Goal: Task Accomplishment & Management: Complete application form

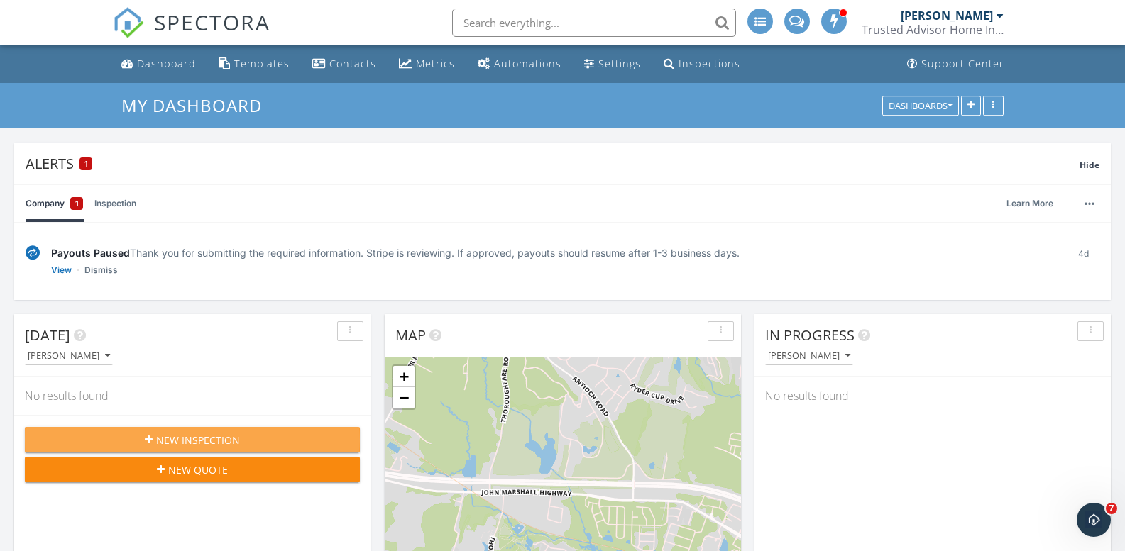
click at [214, 442] on span "New Inspection" at bounding box center [198, 440] width 84 height 15
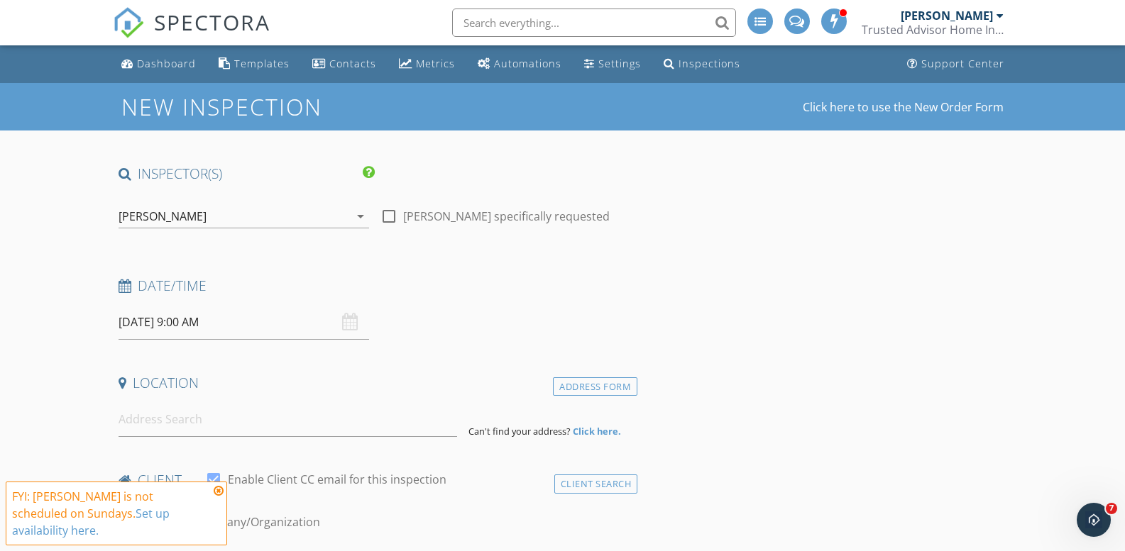
click at [219, 497] on icon at bounding box center [219, 490] width 10 height 11
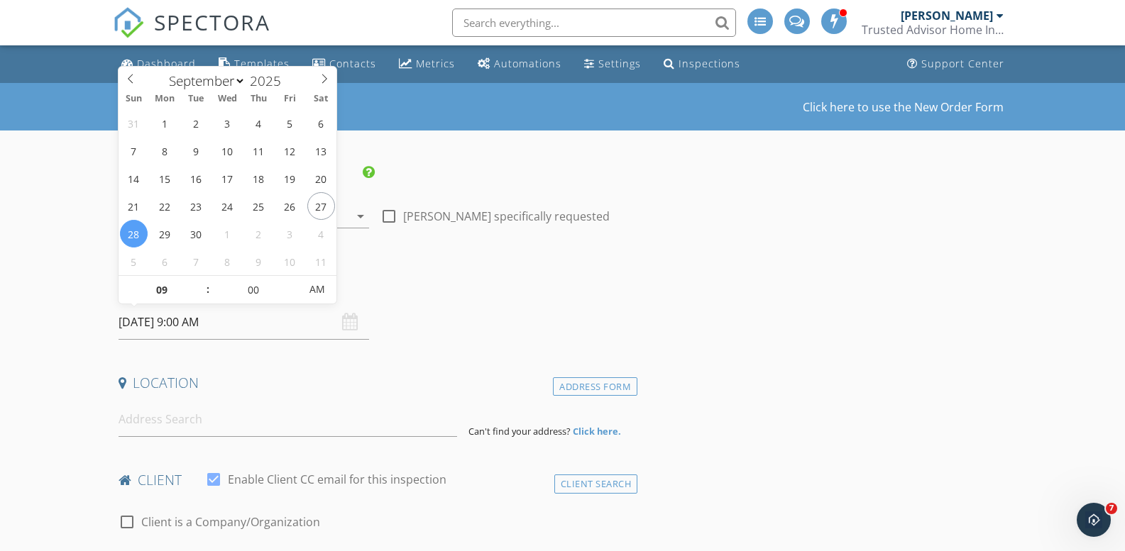
click at [255, 311] on input "[DATE] 9:00 AM" at bounding box center [244, 322] width 251 height 35
type input "[DATE] 9:00 AM"
type input "10"
type input "[DATE] 10:00 AM"
click at [198, 280] on span at bounding box center [201, 283] width 10 height 14
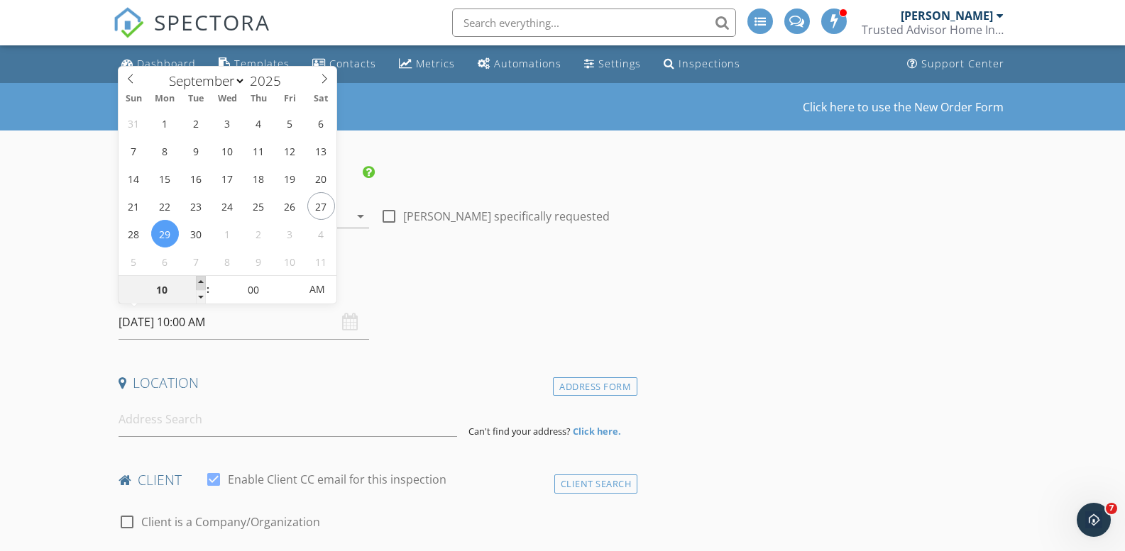
type input "11"
type input "[DATE] 11:00 AM"
click at [198, 280] on span at bounding box center [201, 283] width 10 height 14
type input "12"
type input "[DATE] 12:00 PM"
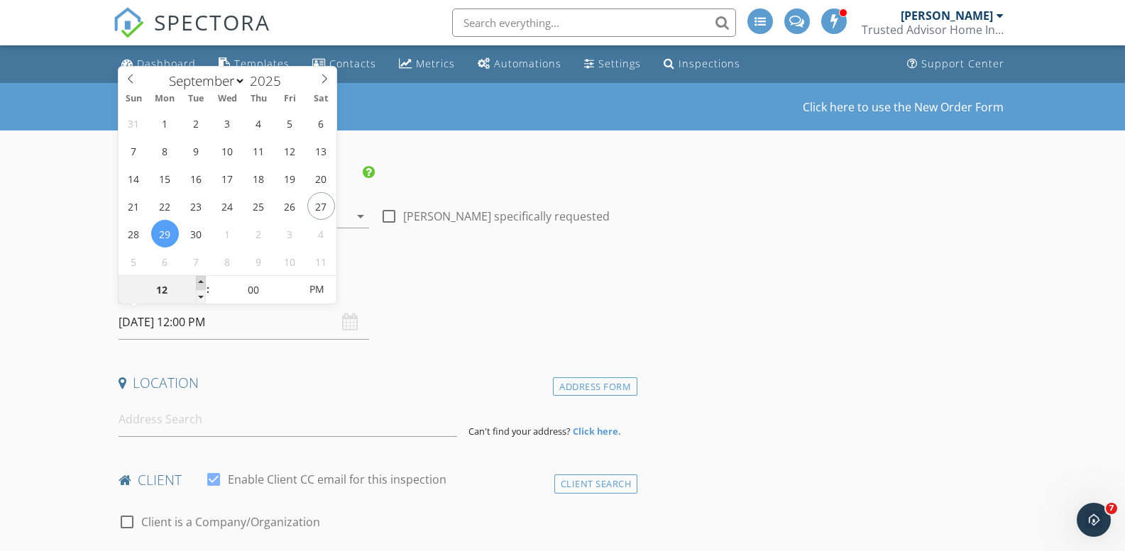
click at [198, 280] on span at bounding box center [201, 283] width 10 height 14
type input "01"
type input "[DATE] 1:00 PM"
click at [198, 280] on span at bounding box center [201, 283] width 10 height 14
type input "02"
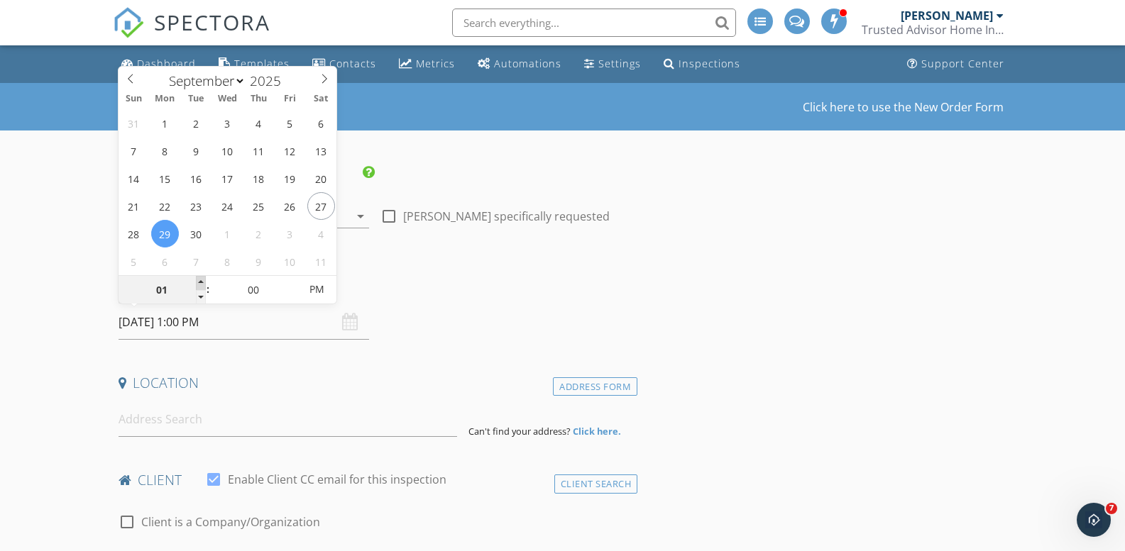
type input "[DATE] 2:00 PM"
click at [198, 280] on span at bounding box center [201, 283] width 10 height 14
type input "03"
type input "[DATE] 3:00 PM"
click at [198, 280] on span at bounding box center [201, 283] width 10 height 14
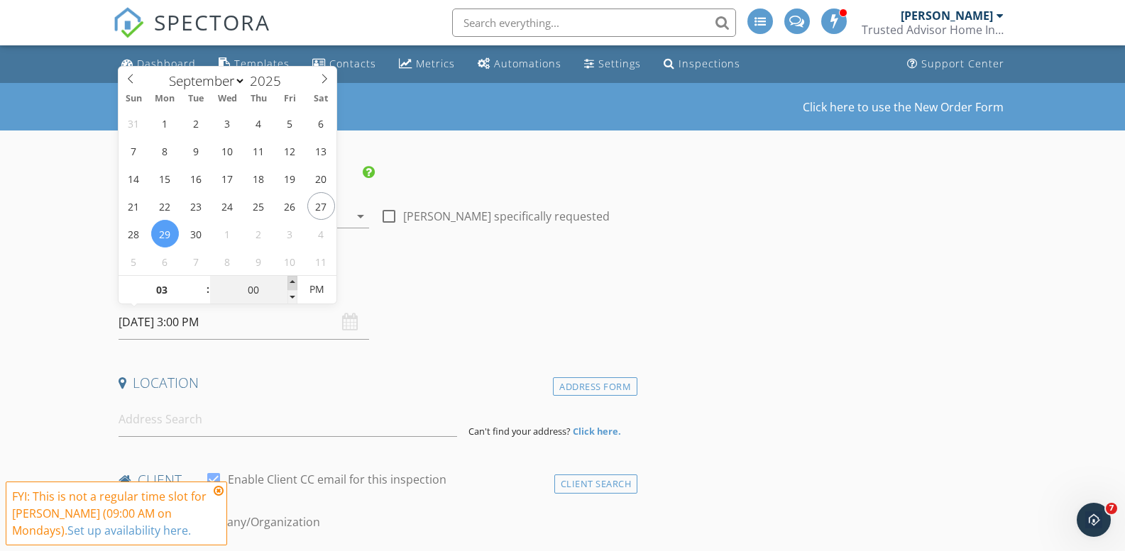
type input "05"
type input "[DATE] 3:05 PM"
click at [292, 284] on span at bounding box center [292, 283] width 10 height 14
type input "10"
type input "[DATE] 3:10 PM"
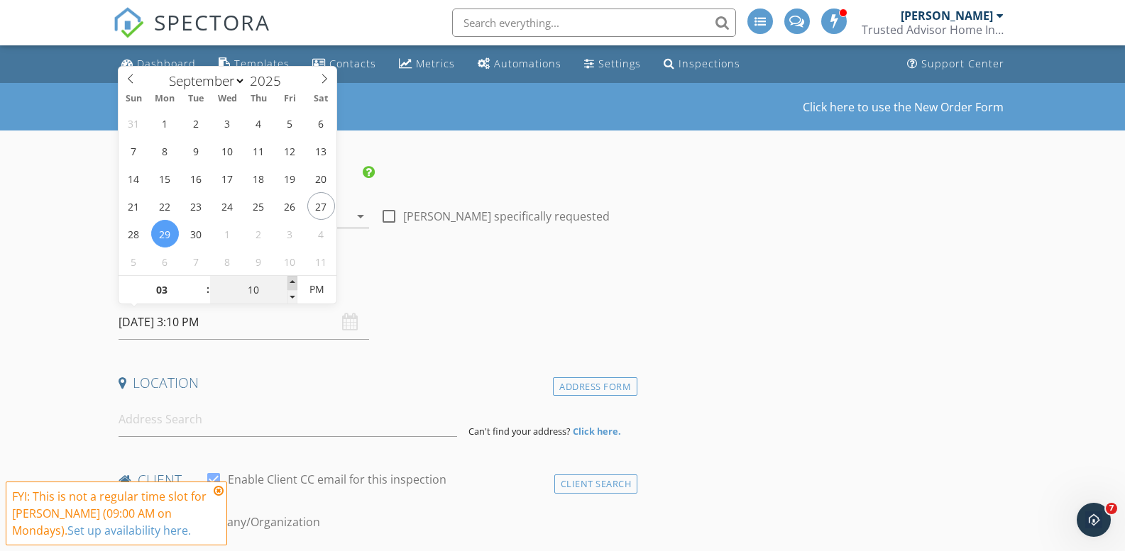
click at [292, 284] on span at bounding box center [292, 283] width 10 height 14
type input "15"
type input "[DATE] 3:15 PM"
click at [292, 284] on span at bounding box center [292, 283] width 10 height 14
type input "20"
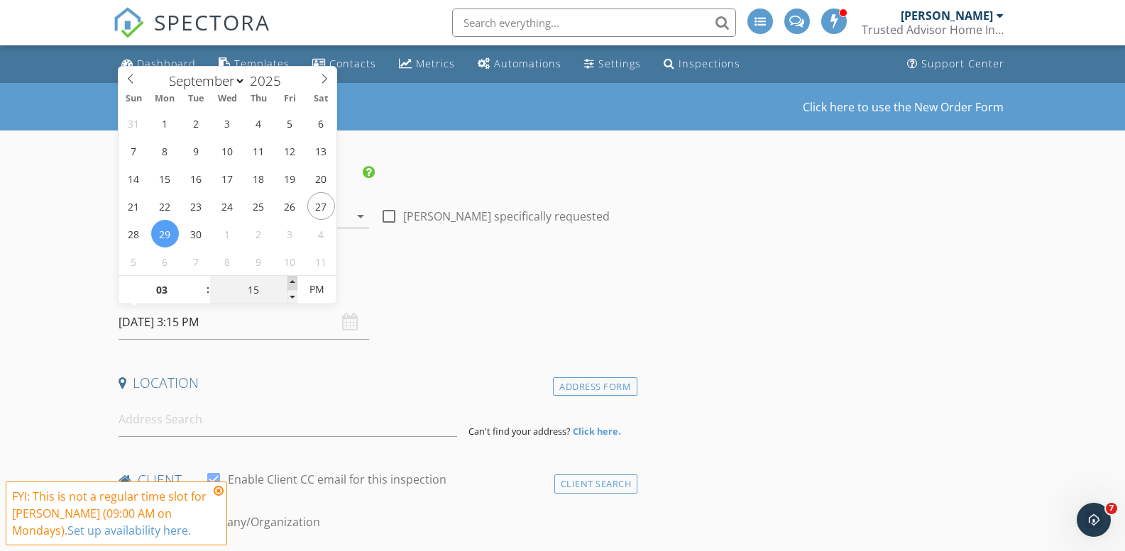
type input "[DATE] 3:20 PM"
click at [292, 284] on span at bounding box center [292, 283] width 10 height 14
type input "25"
type input "[DATE] 3:25 PM"
click at [292, 284] on span at bounding box center [292, 283] width 10 height 14
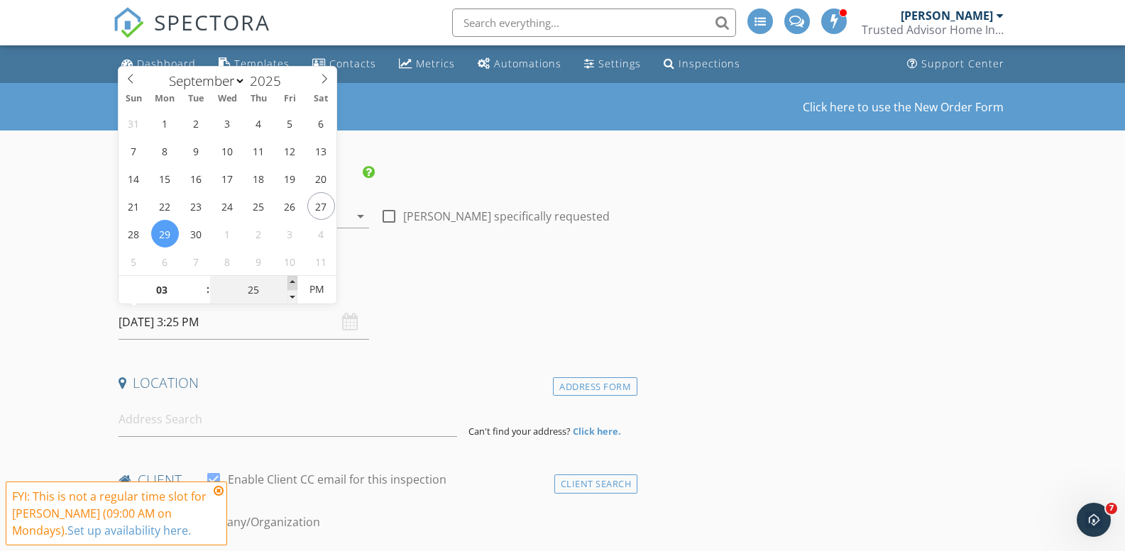
type input "30"
type input "[DATE] 3:30 PM"
click at [292, 284] on span at bounding box center [292, 283] width 10 height 14
click at [216, 494] on icon at bounding box center [219, 490] width 10 height 11
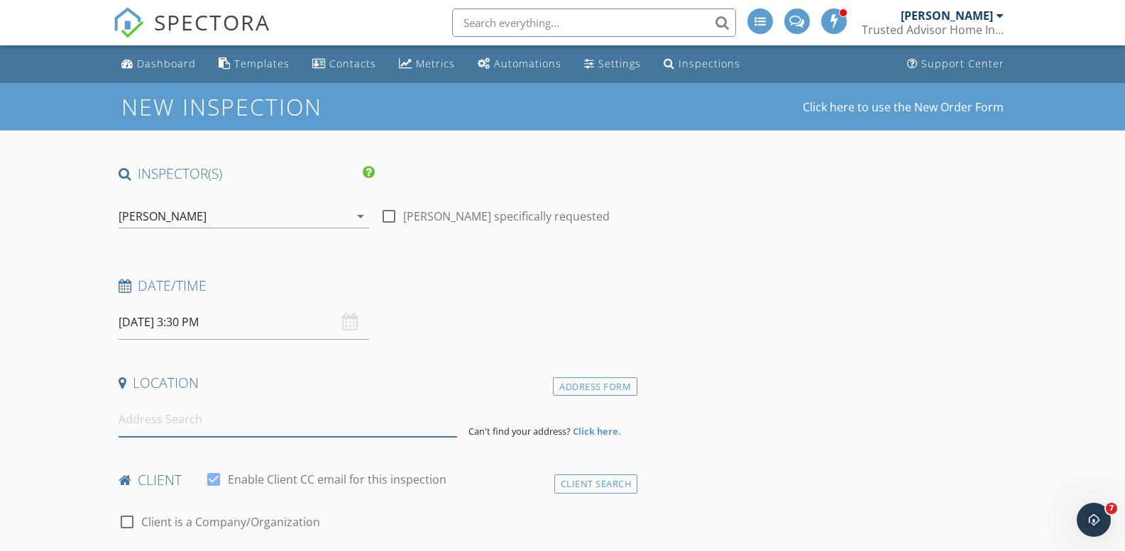
click at [209, 417] on input at bounding box center [288, 419] width 339 height 35
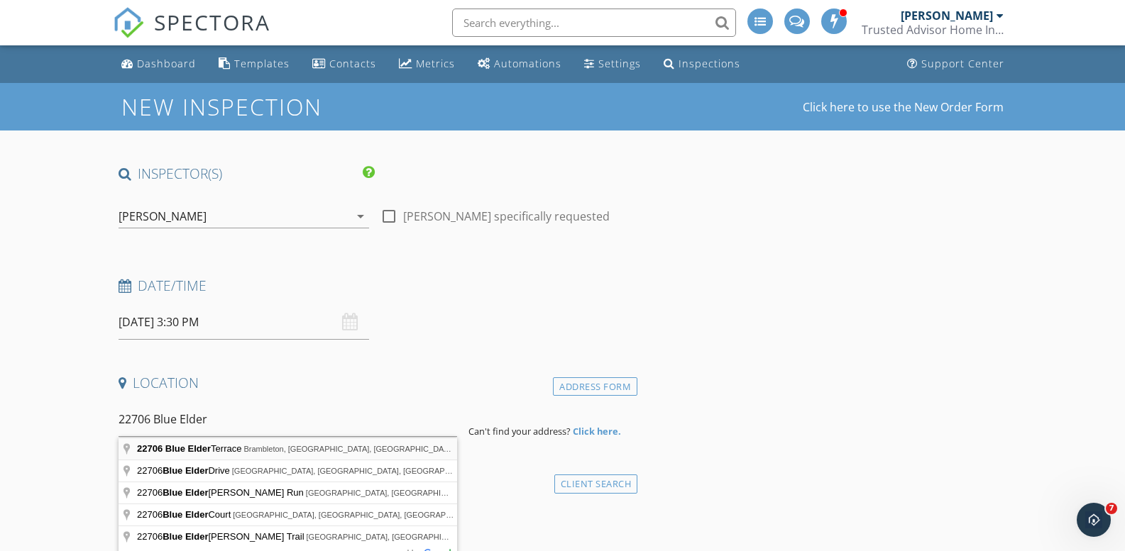
type input "[STREET_ADDRESS]"
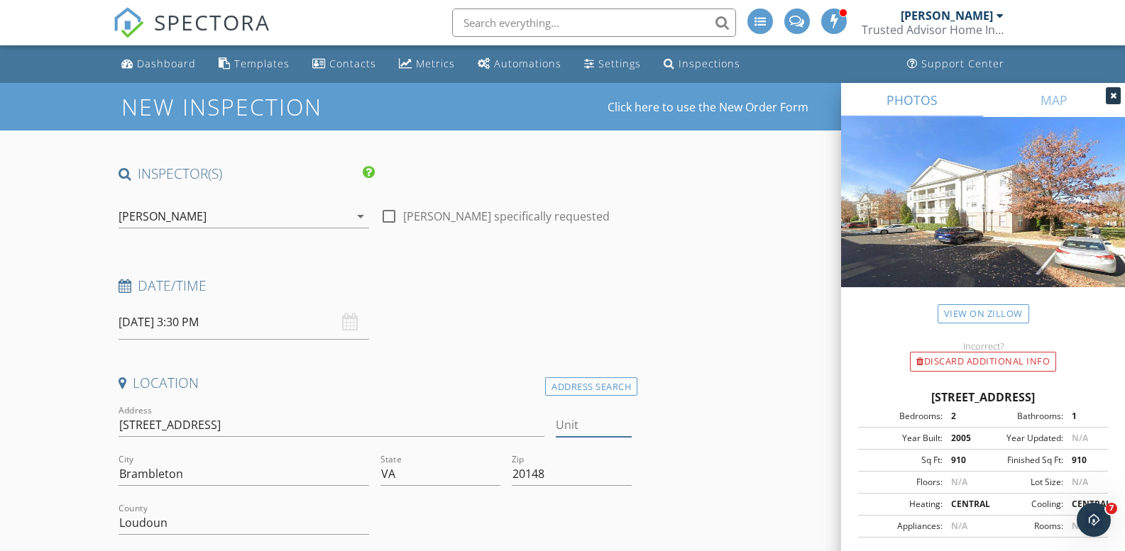
click at [569, 429] on input "Unit" at bounding box center [594, 425] width 76 height 23
type input "304"
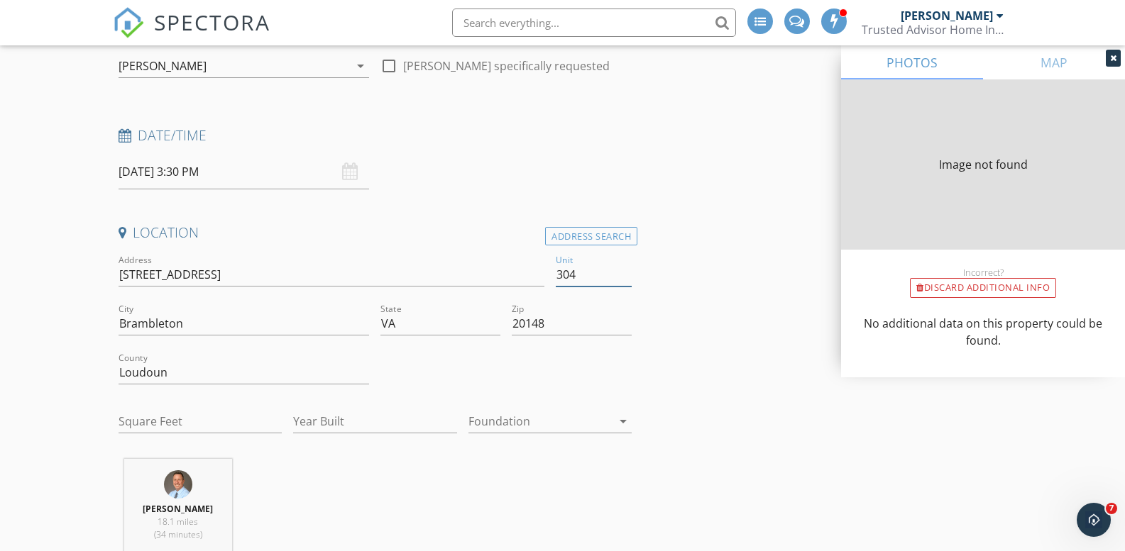
scroll to position [213, 0]
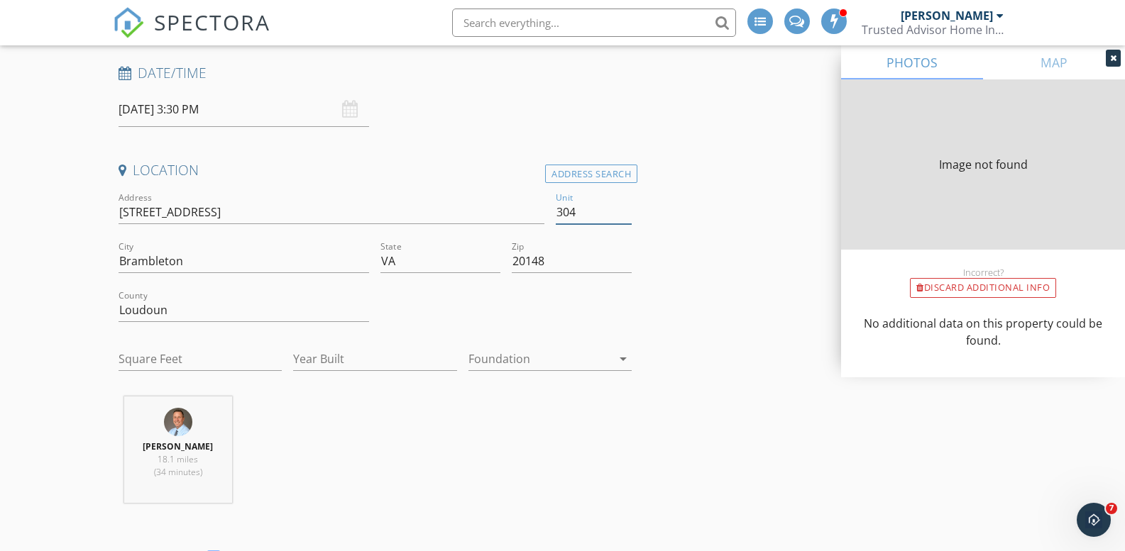
type input "910"
type input "2005"
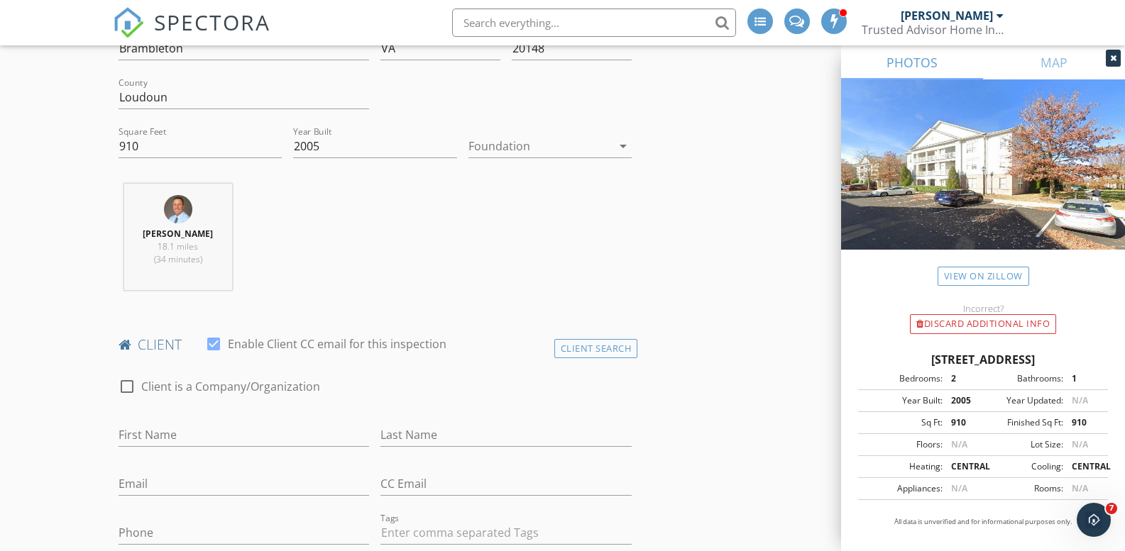
scroll to position [497, 0]
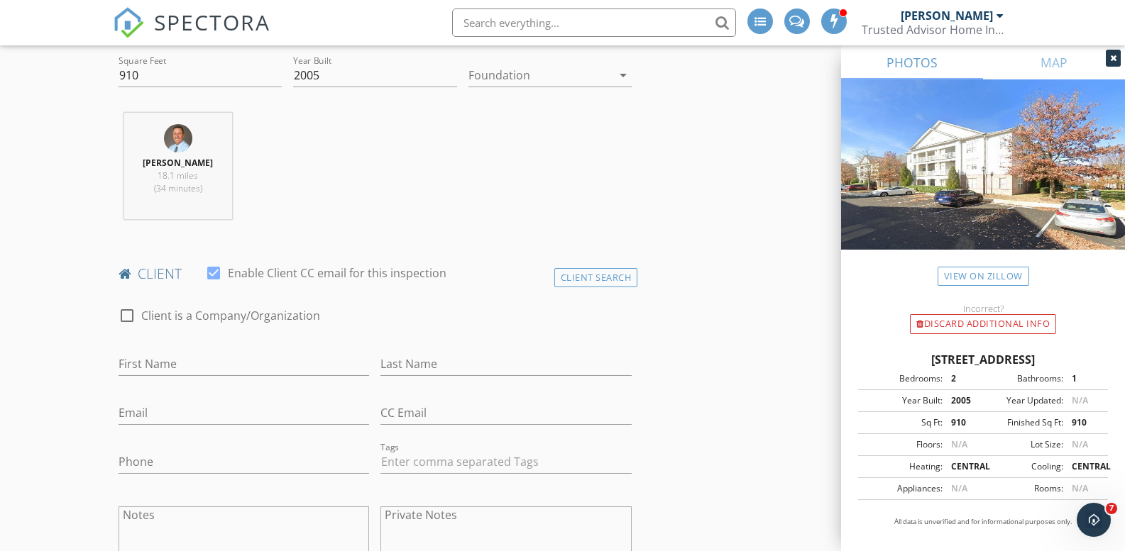
type input "304"
click at [247, 359] on input "First Name" at bounding box center [244, 364] width 251 height 23
type input "Maryam"
type input "Rehman"
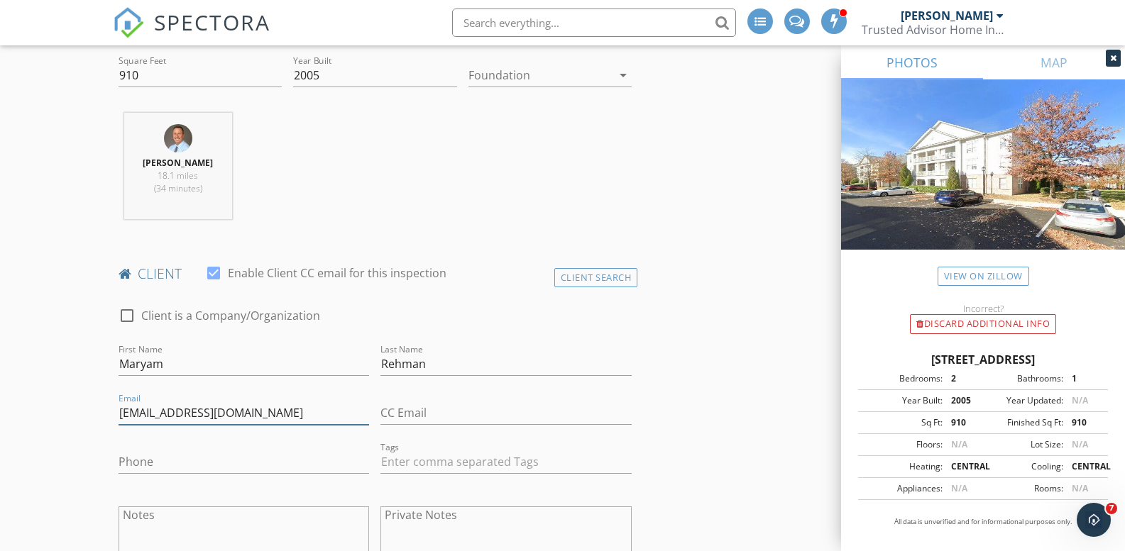
type input "[EMAIL_ADDRESS][DOMAIN_NAME]"
click at [183, 460] on input "Phone" at bounding box center [244, 462] width 251 height 23
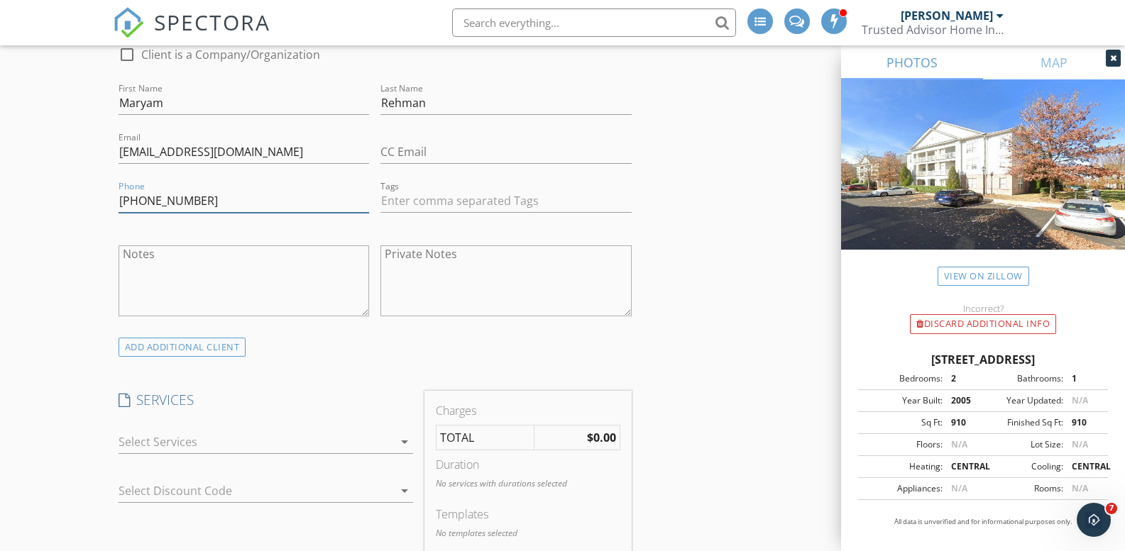
scroll to position [852, 0]
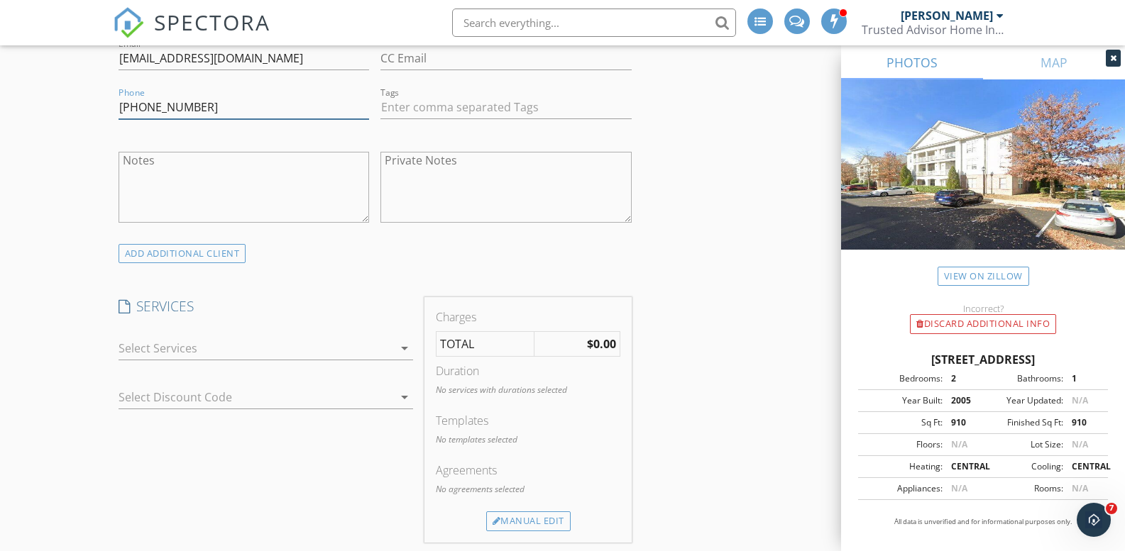
type input "[PHONE_NUMBER]"
click at [397, 353] on icon "arrow_drop_down" at bounding box center [404, 348] width 17 height 17
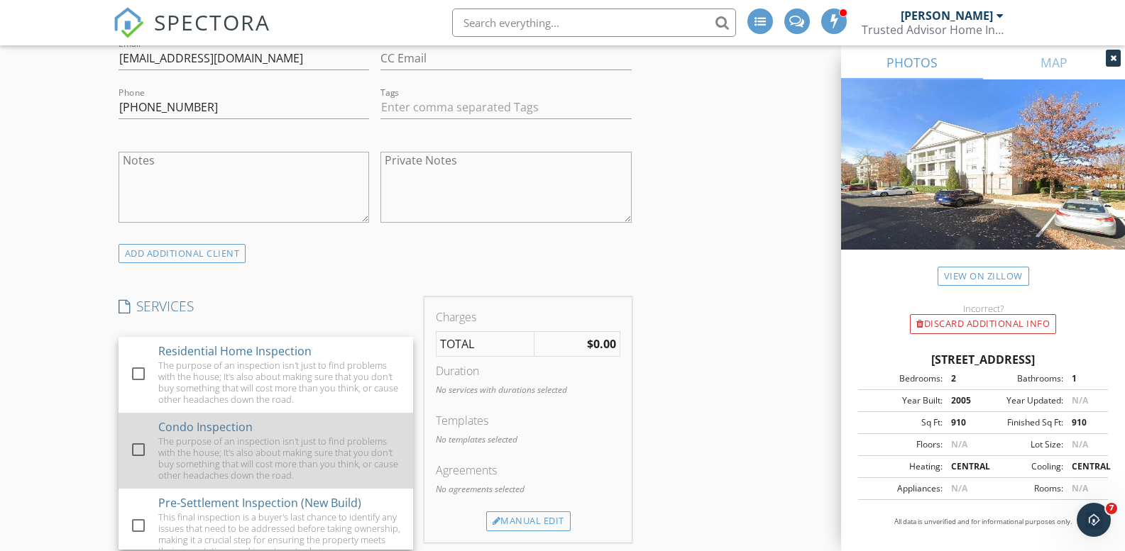
click at [136, 451] on div at bounding box center [138, 450] width 24 height 24
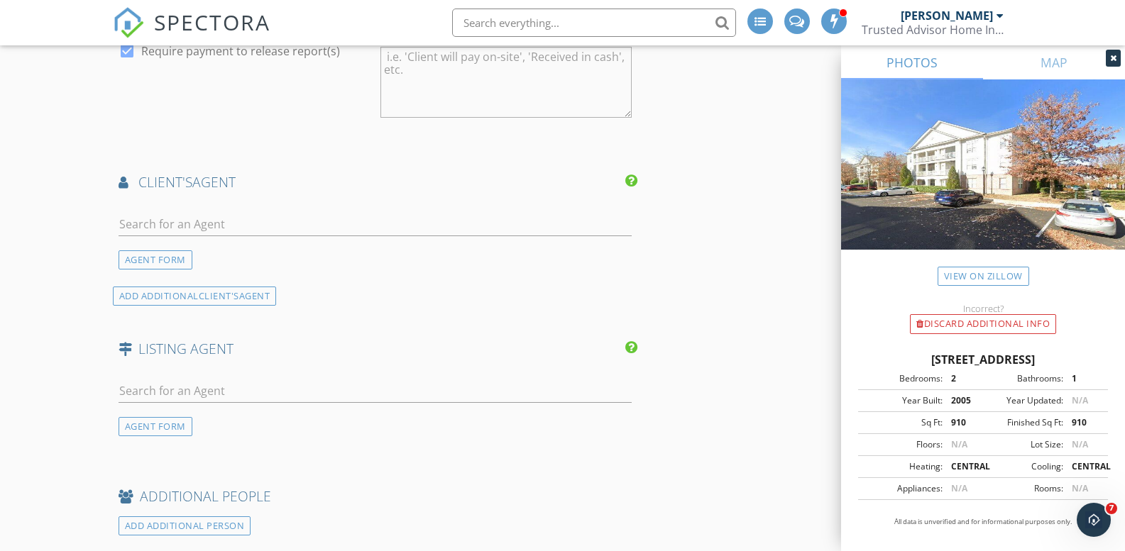
scroll to position [1561, 0]
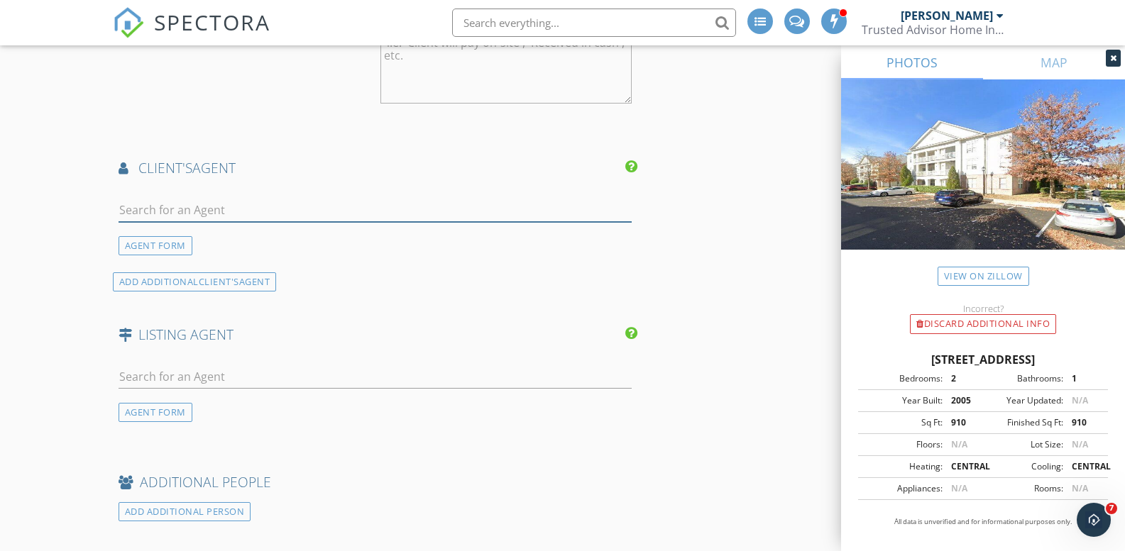
click at [262, 212] on input "text" at bounding box center [376, 210] width 514 height 23
type input "Jhe"
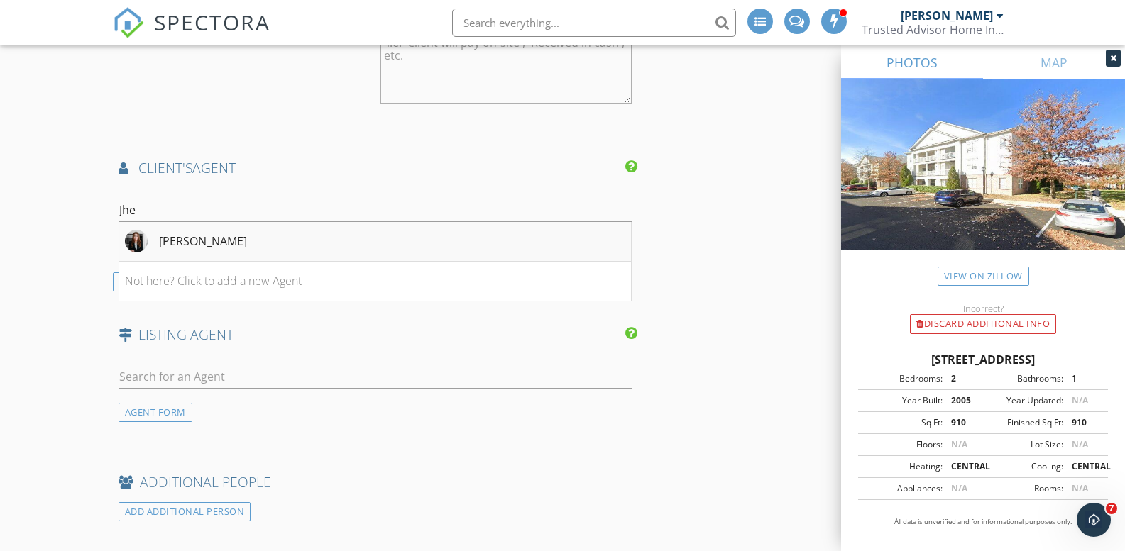
click at [232, 241] on div "[PERSON_NAME]" at bounding box center [203, 241] width 88 height 17
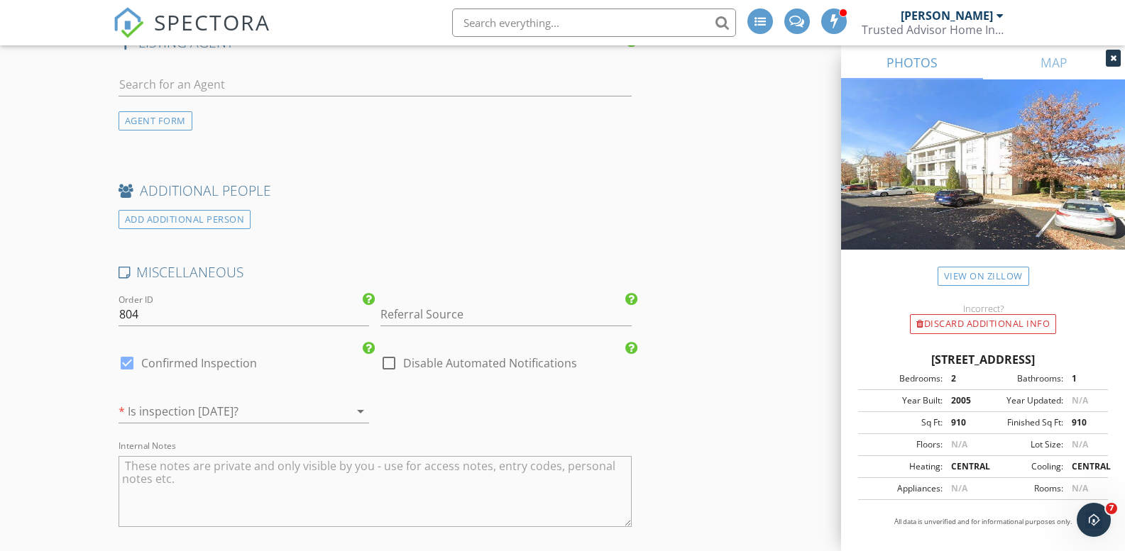
scroll to position [2129, 0]
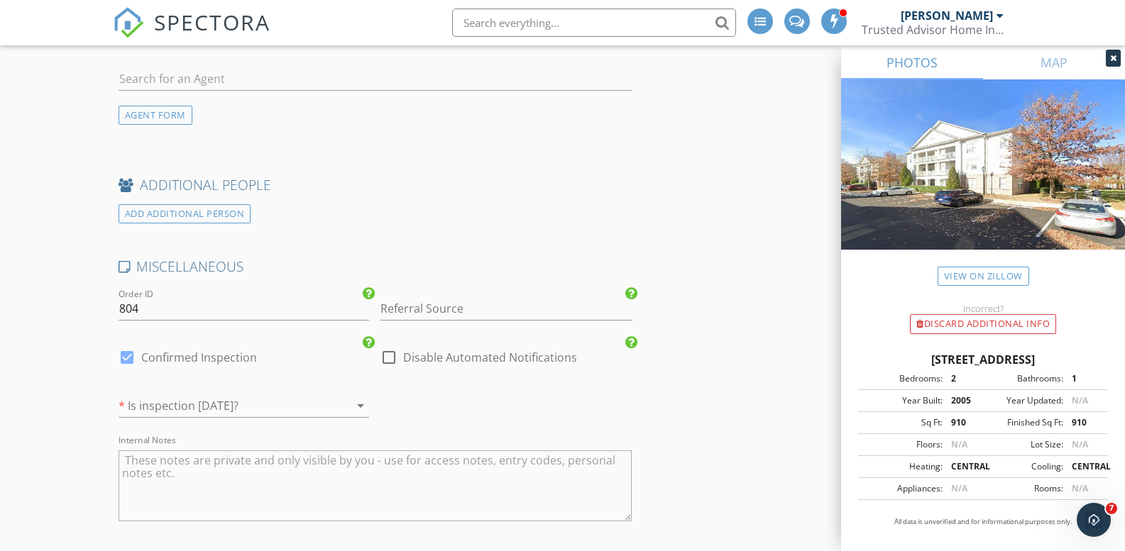
click at [361, 409] on icon "arrow_drop_down" at bounding box center [360, 405] width 17 height 17
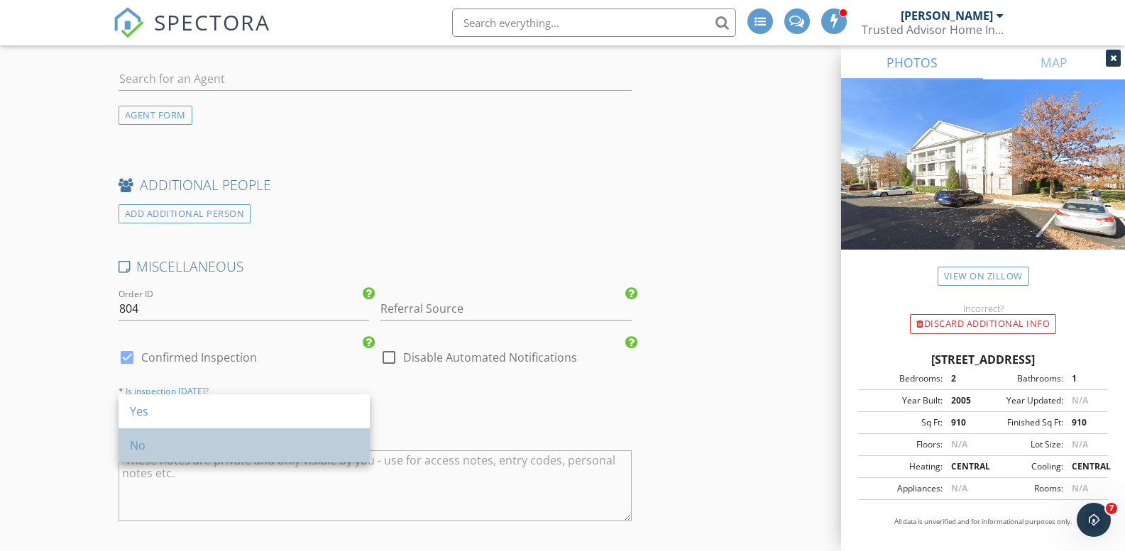
click at [144, 452] on div "No" at bounding box center [244, 445] width 229 height 17
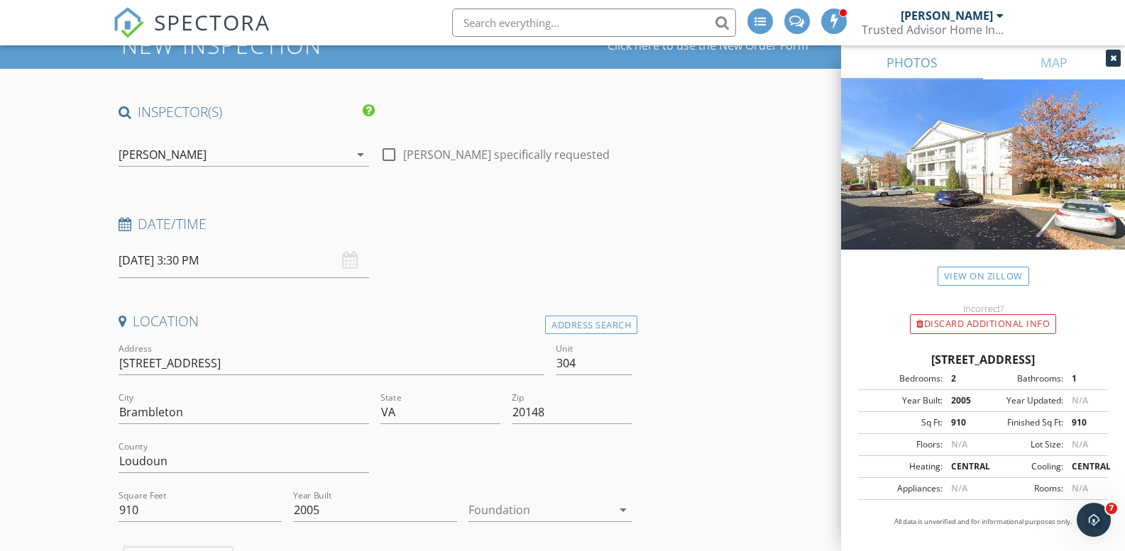
scroll to position [0, 0]
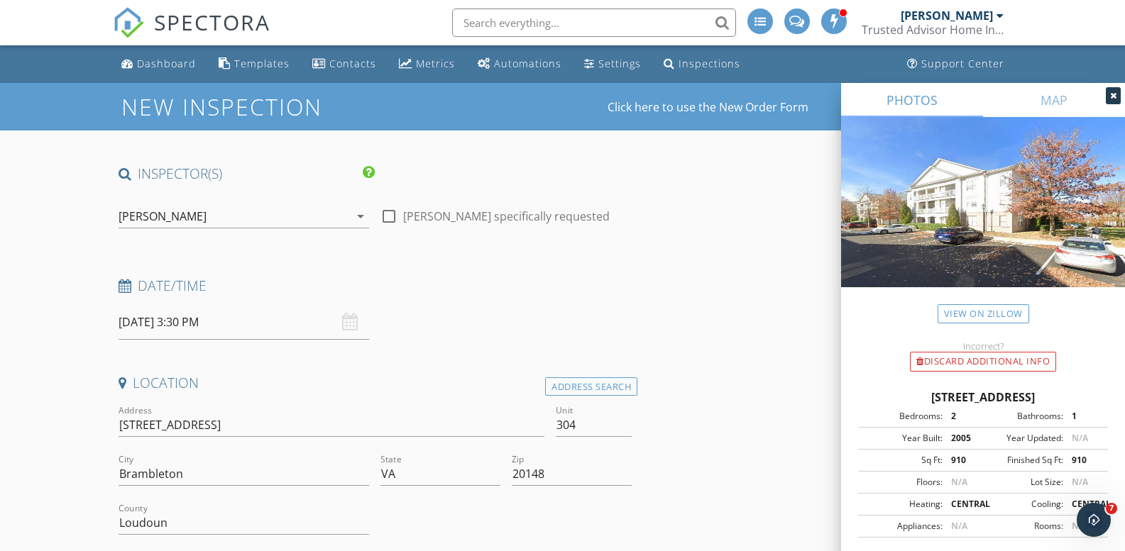
click at [302, 323] on input "[DATE] 3:30 PM" at bounding box center [244, 322] width 251 height 35
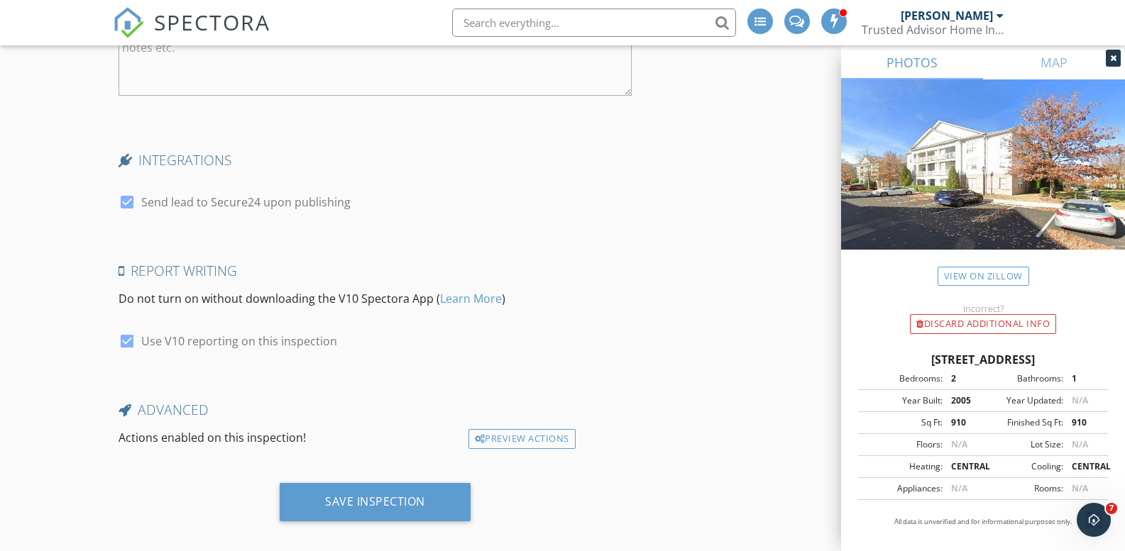
scroll to position [2570, 0]
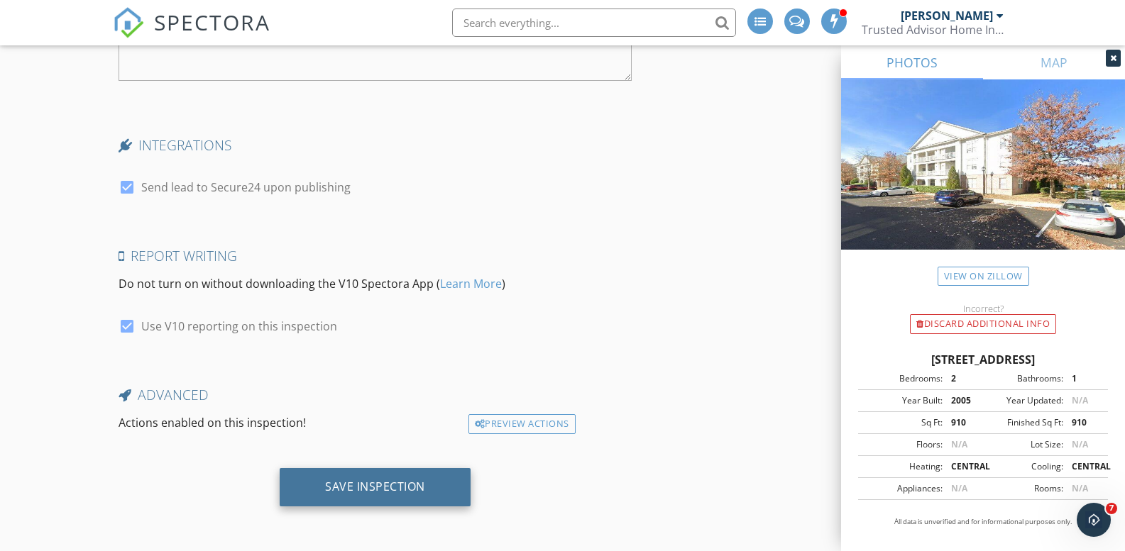
click at [360, 485] on div "Save Inspection" at bounding box center [375, 487] width 100 height 14
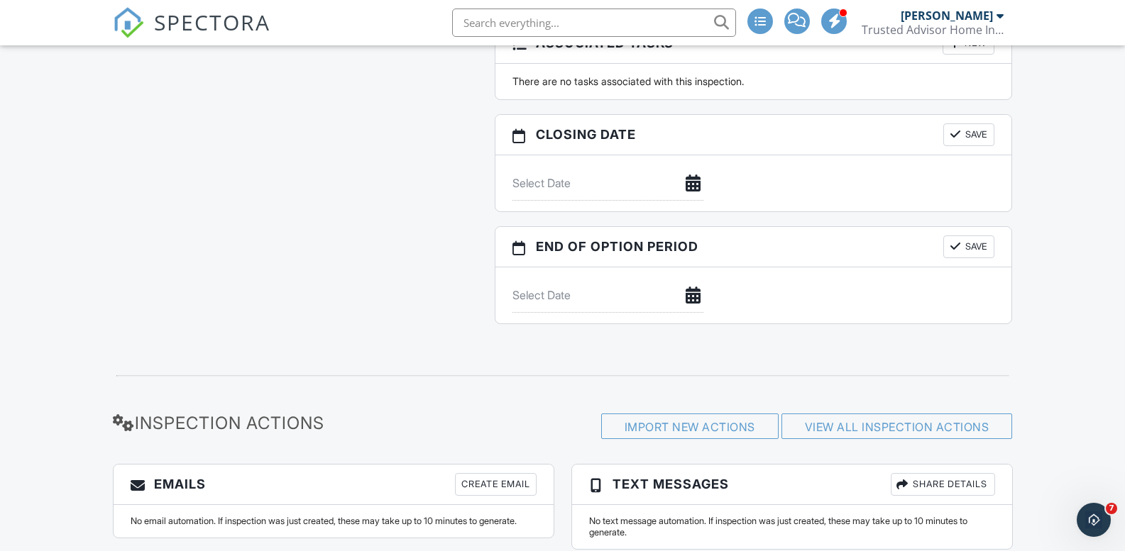
scroll to position [1329, 0]
